Goal: Task Accomplishment & Management: Manage account settings

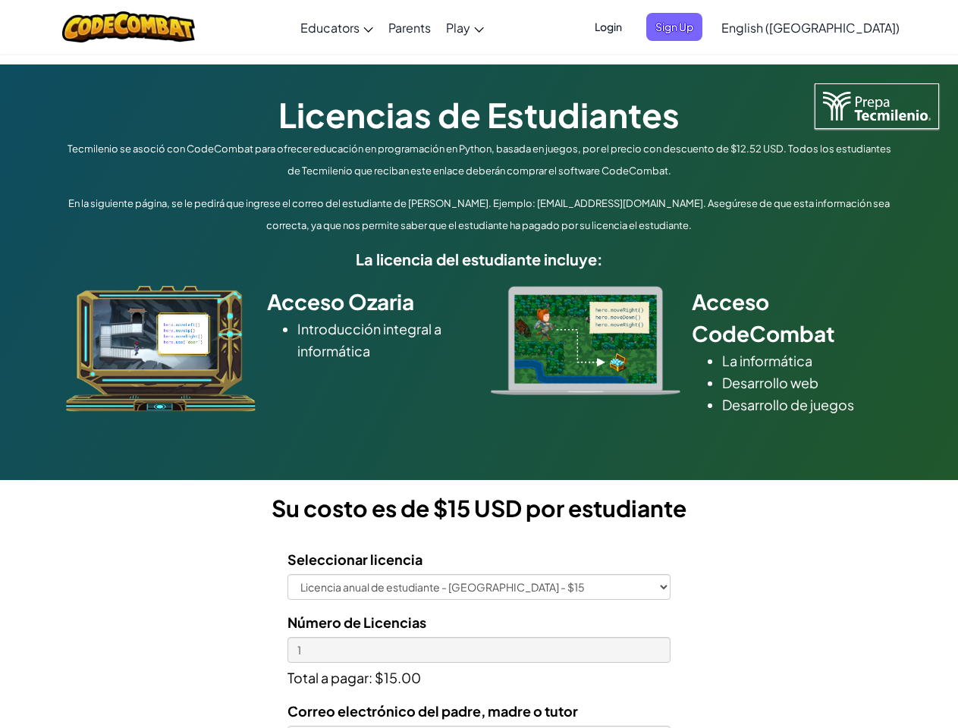
click at [479, 364] on div at bounding box center [585, 340] width 212 height 109
click at [631, 27] on span "Login" at bounding box center [609, 27] width 46 height 28
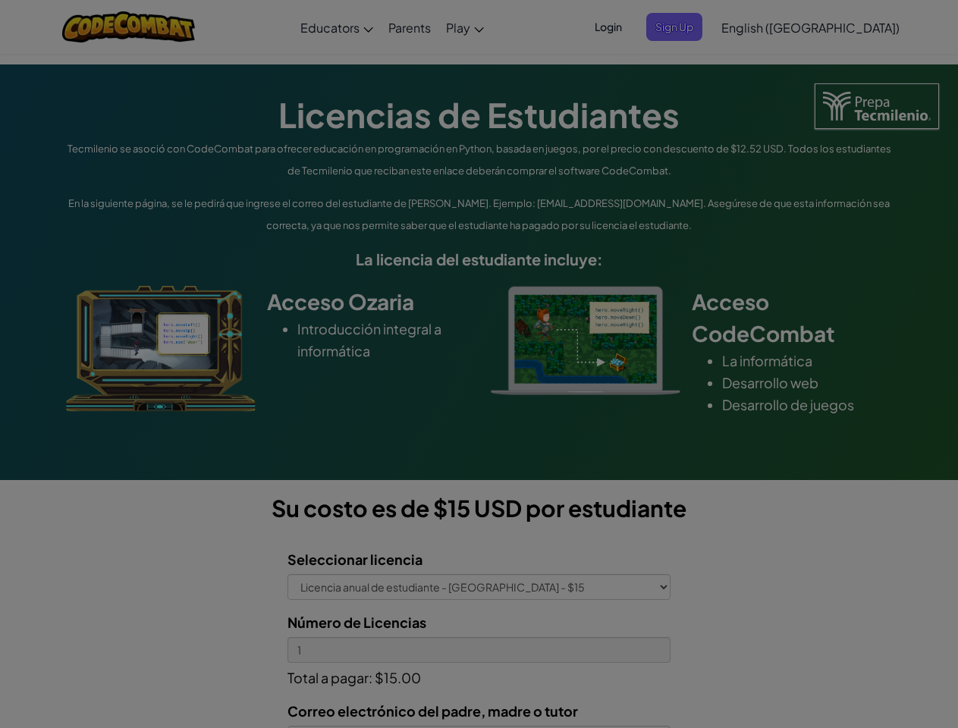
click at [0, 0] on input "Email or Username :" at bounding box center [0, 0] width 0 height 0
click at [0, 0] on div "Log In Unknown Error Email or Username : Forgot your password? Password : Log I…" at bounding box center [0, 0] width 0 height 0
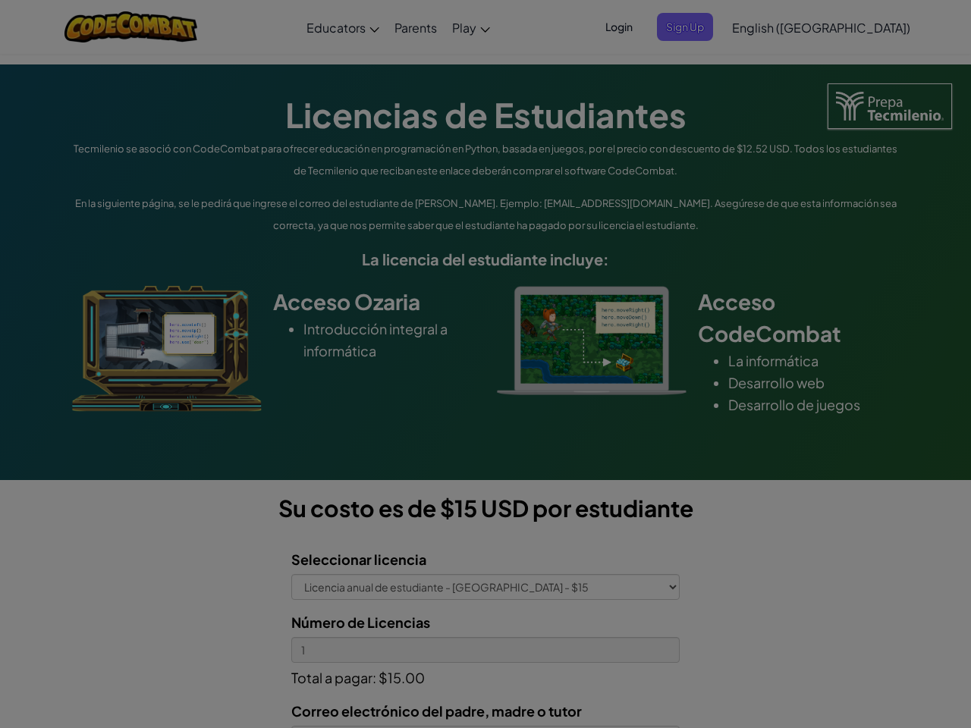
click at [767, 27] on div "Log In Unknown Error Email or Username : Forgot your password? Password : Log I…" at bounding box center [485, 364] width 971 height 728
click at [848, 27] on div at bounding box center [485, 364] width 971 height 728
